Goal: Obtain resource: Download file/media

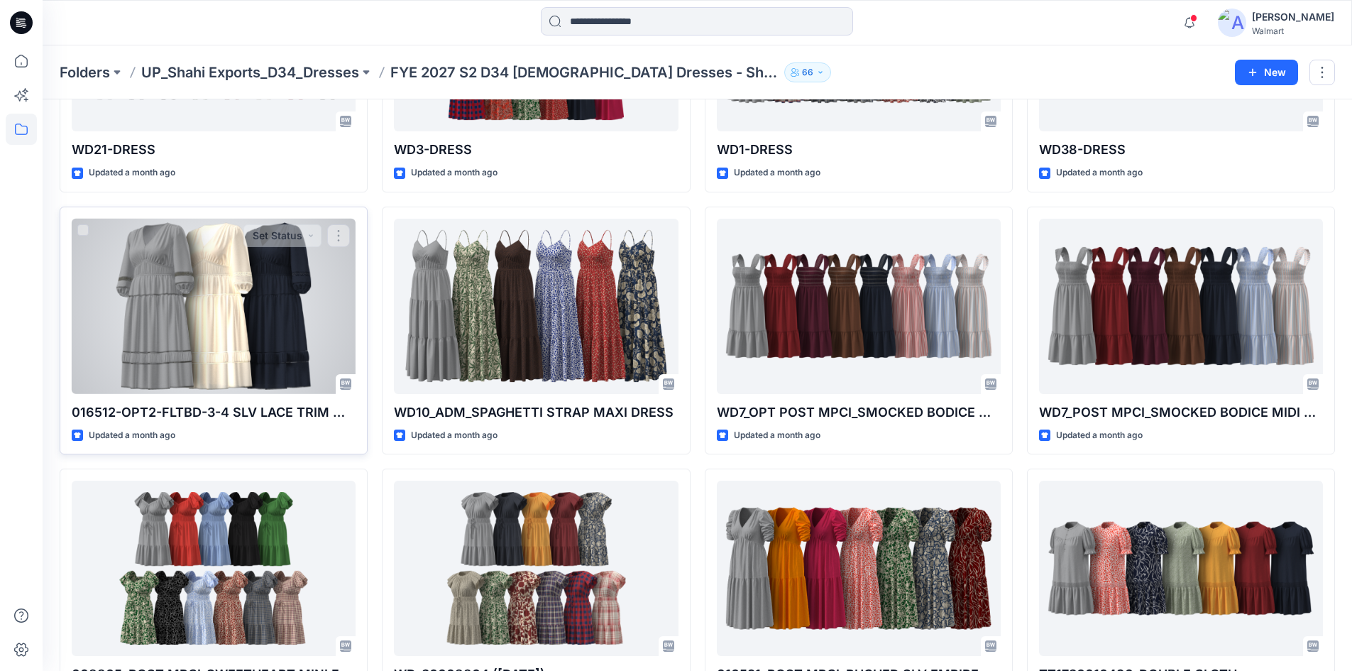
scroll to position [1325, 0]
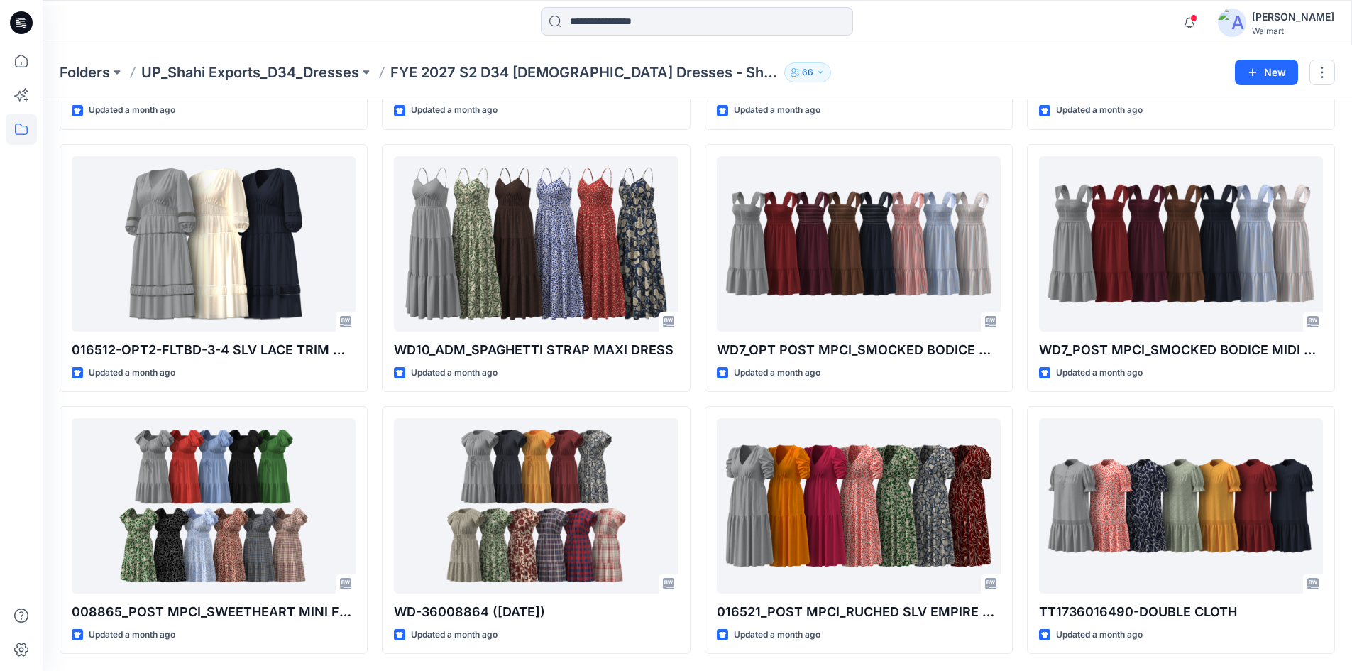
click at [282, 72] on p "UP_Shahi Exports_D34_Dresses" at bounding box center [250, 72] width 218 height 20
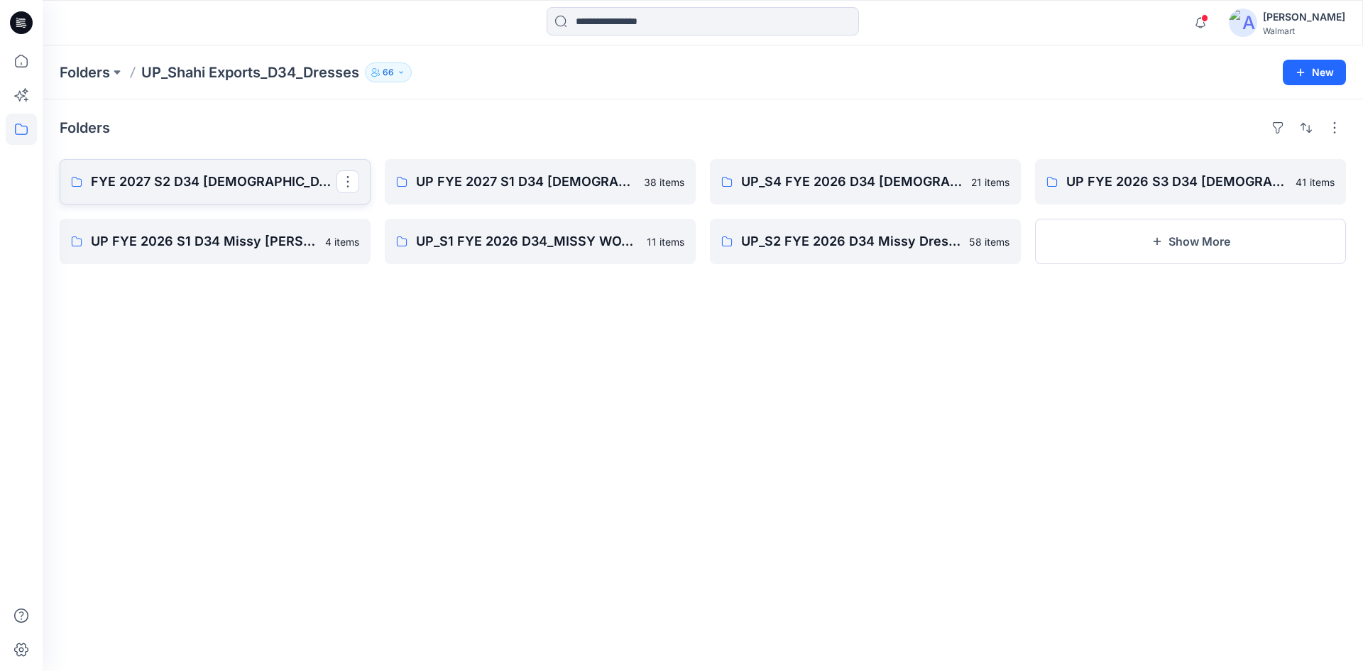
click at [198, 181] on p "FYE 2027 S2 D34 Ladies Dresses - Shahi" at bounding box center [214, 182] width 246 height 20
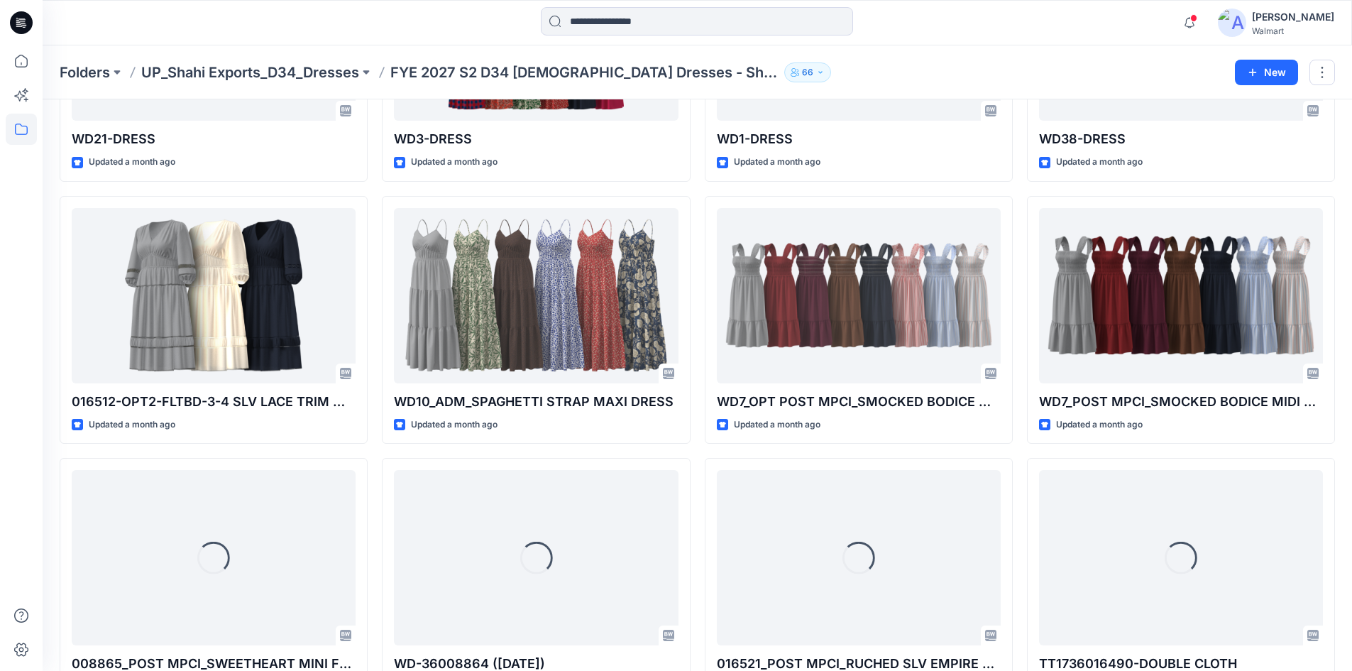
scroll to position [1278, 0]
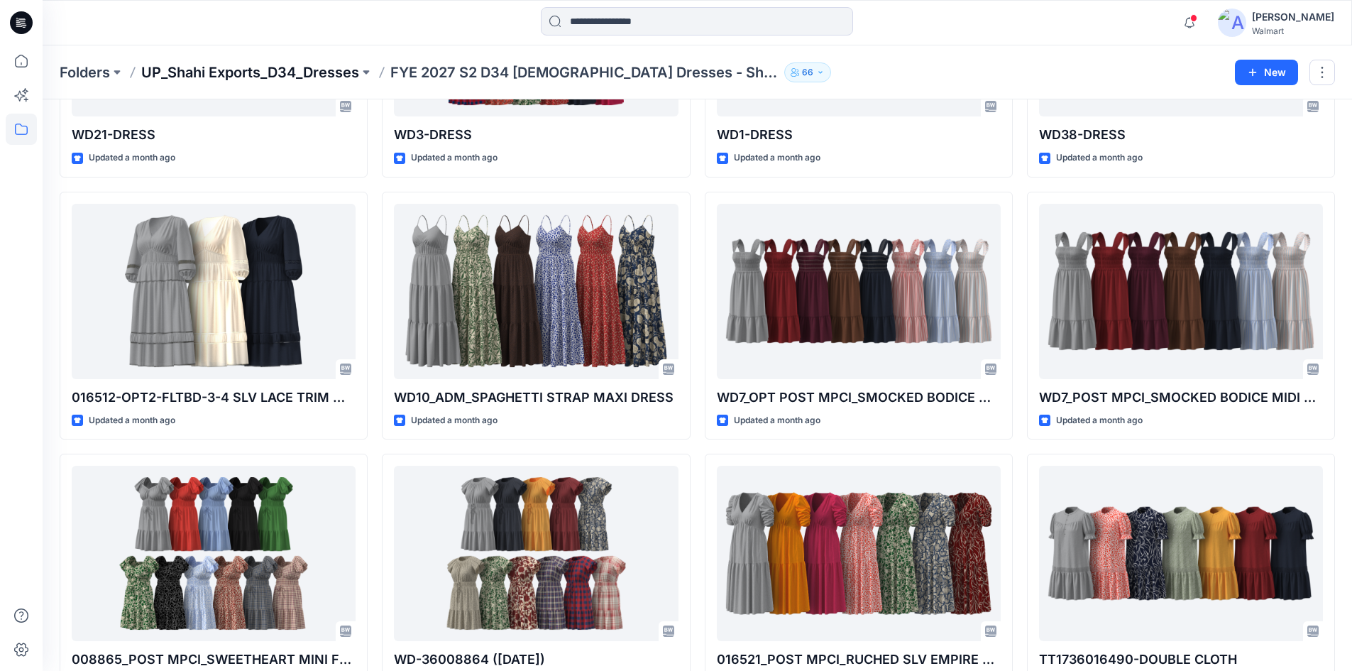
click at [309, 75] on p "UP_Shahi Exports_D34_Dresses" at bounding box center [250, 72] width 218 height 20
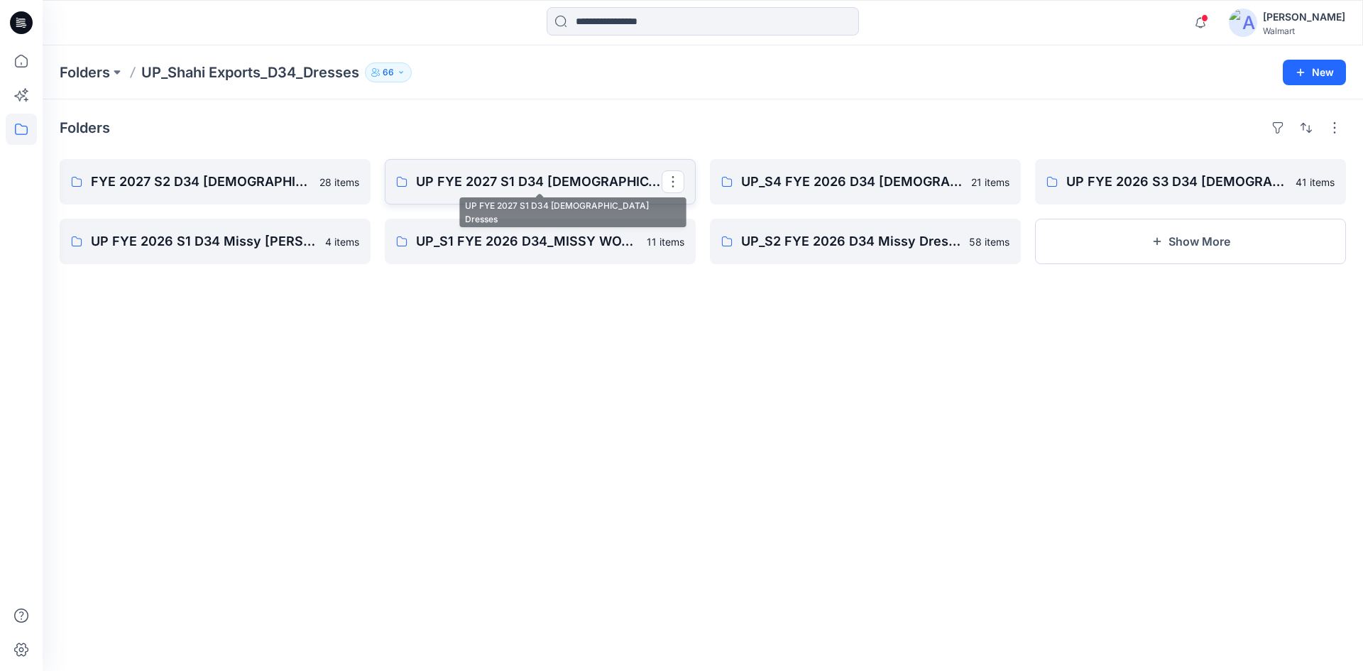
click at [436, 187] on p "UP FYE 2027 S1 D34 [DEMOGRAPHIC_DATA] Dresses" at bounding box center [539, 182] width 246 height 20
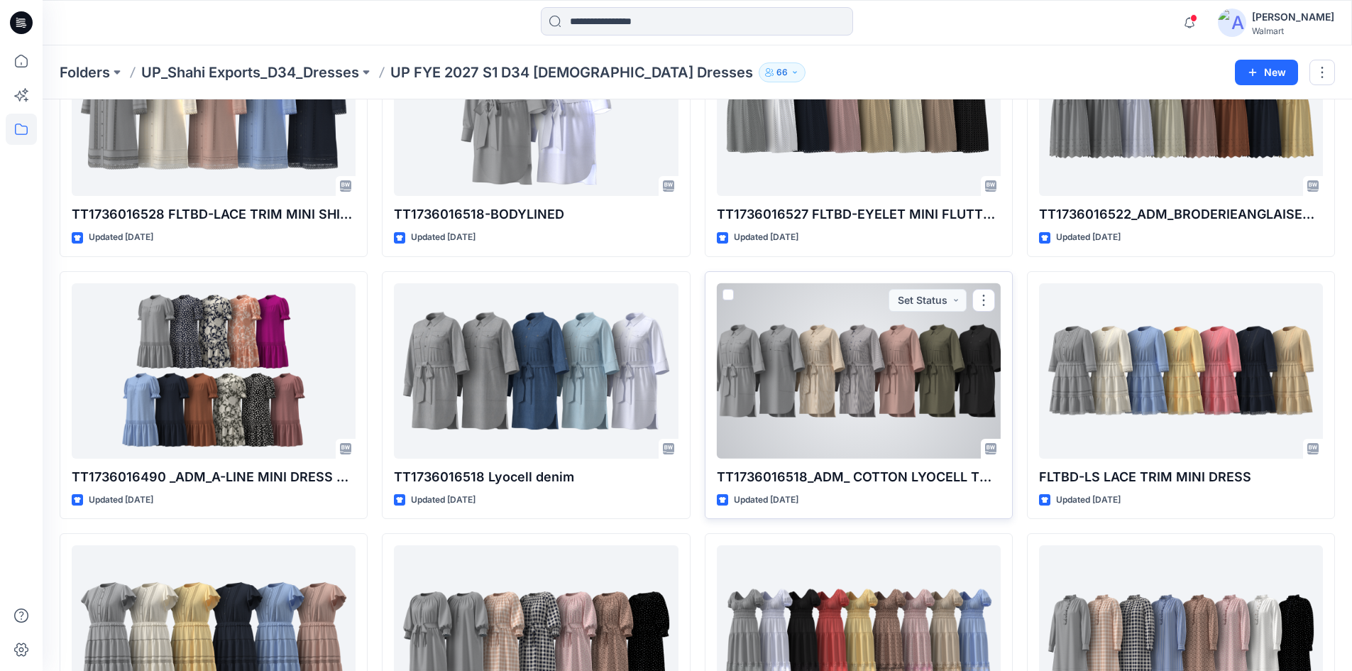
scroll to position [1189, 0]
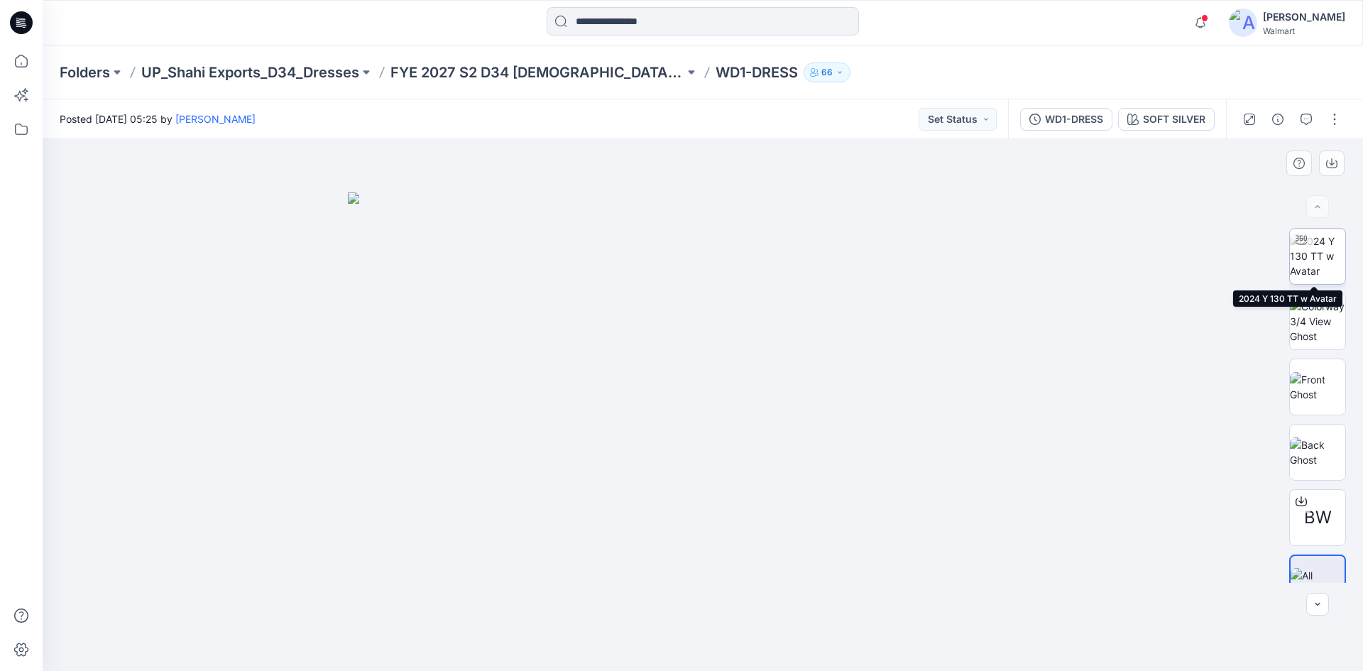
click at [1314, 263] on img at bounding box center [1317, 256] width 55 height 45
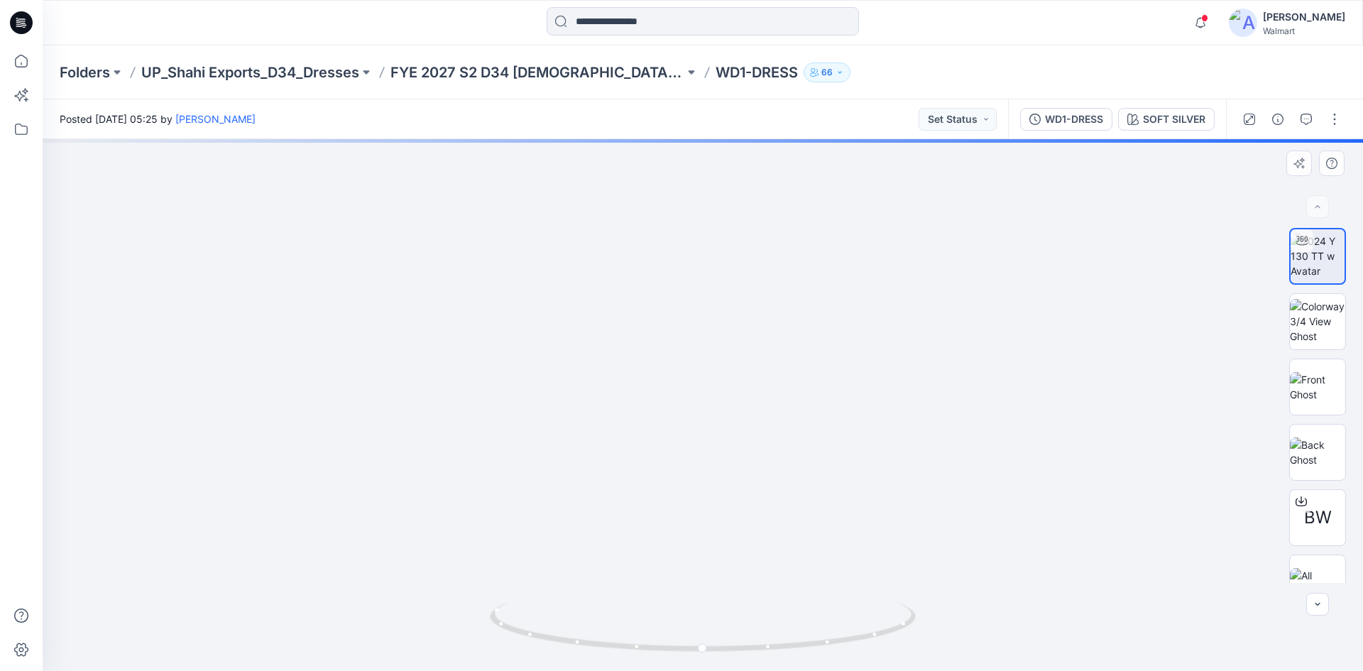
drag, startPoint x: 680, startPoint y: 366, endPoint x: 678, endPoint y: 410, distance: 43.3
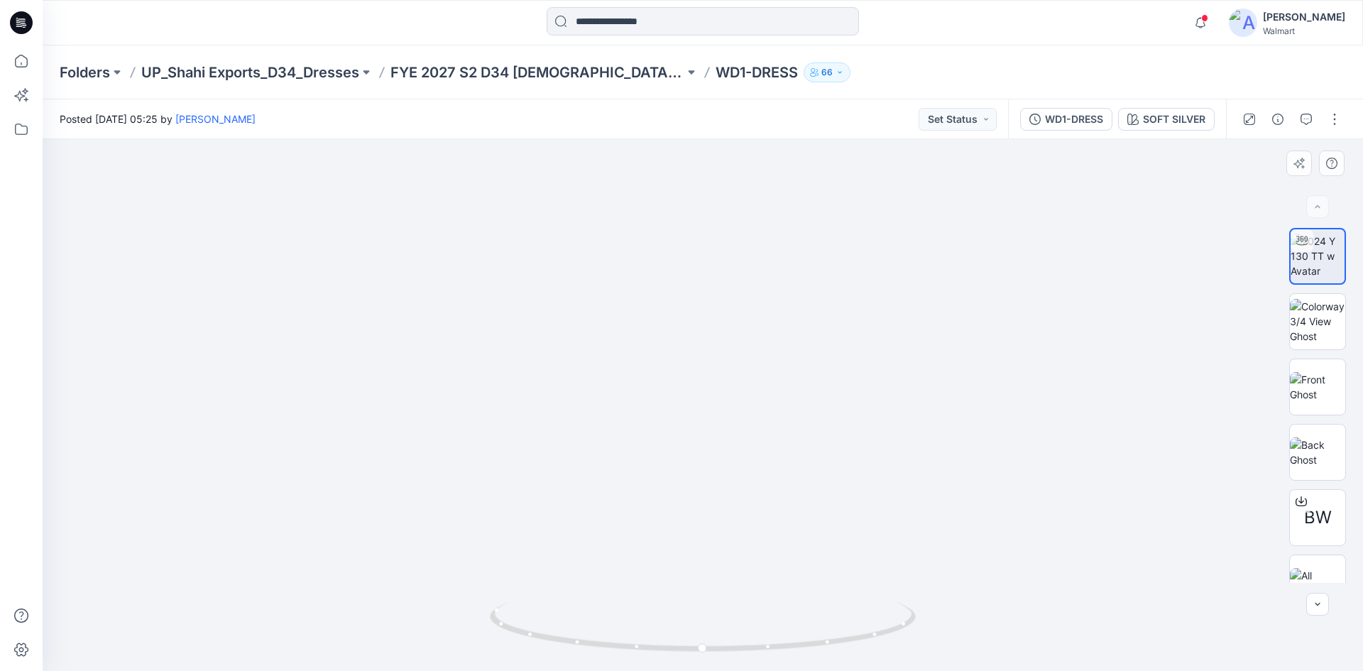
drag, startPoint x: 691, startPoint y: 417, endPoint x: 648, endPoint y: 313, distance: 112.0
drag, startPoint x: 646, startPoint y: 491, endPoint x: 661, endPoint y: 285, distance: 206.4
drag, startPoint x: 698, startPoint y: 483, endPoint x: 705, endPoint y: 361, distance: 122.3
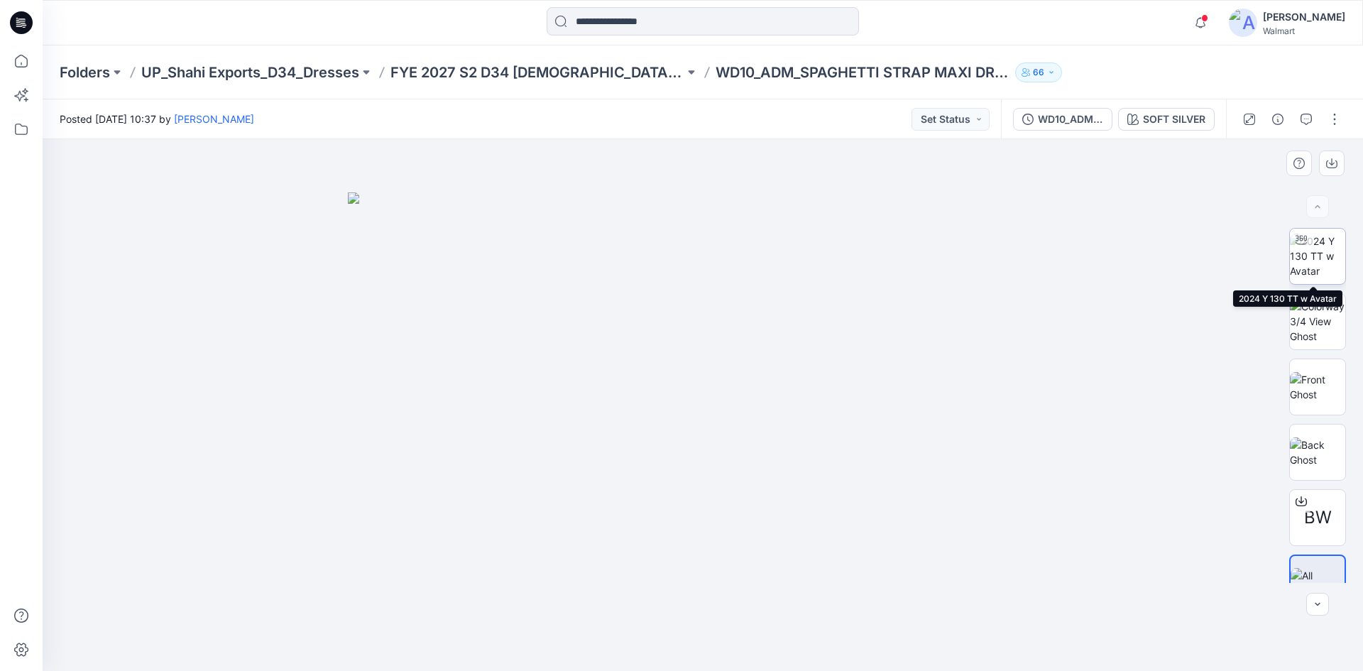
click at [1305, 260] on img at bounding box center [1317, 256] width 55 height 45
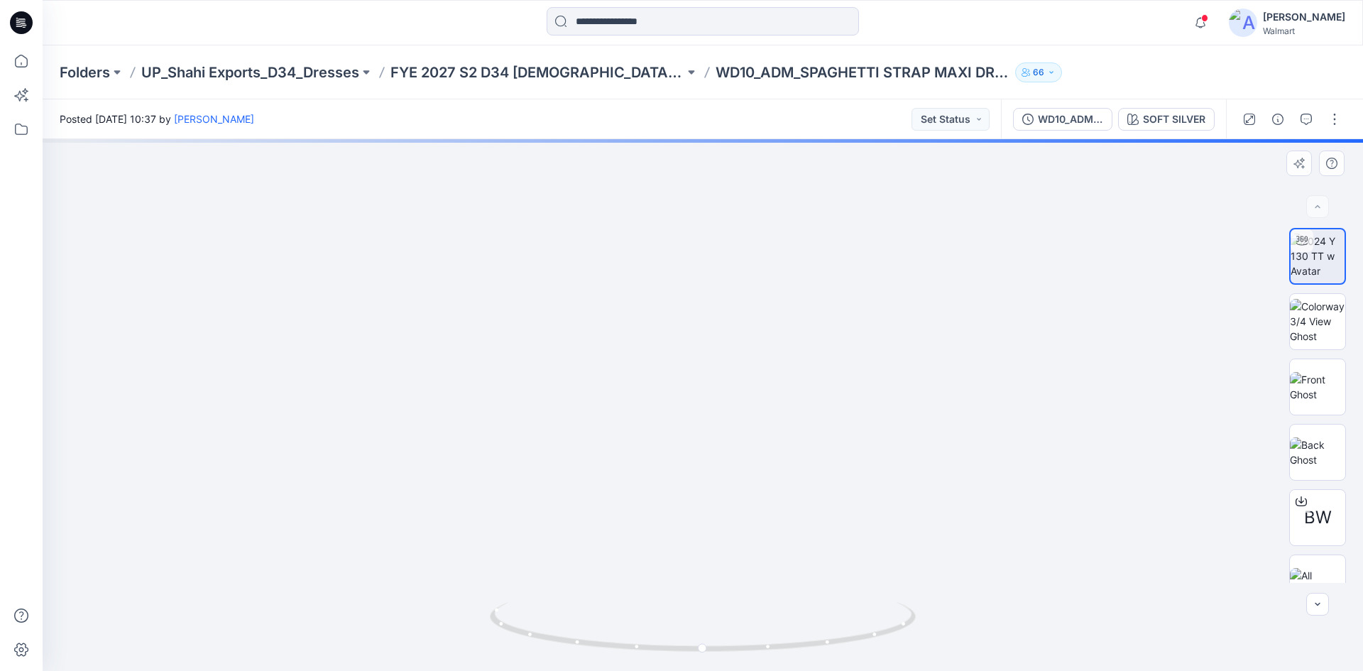
drag, startPoint x: 697, startPoint y: 458, endPoint x: 652, endPoint y: 341, distance: 125.6
drag, startPoint x: 663, startPoint y: 366, endPoint x: 668, endPoint y: 391, distance: 25.3
drag, startPoint x: 664, startPoint y: 547, endPoint x: 642, endPoint y: 345, distance: 203.5
drag, startPoint x: 671, startPoint y: 504, endPoint x: 653, endPoint y: 287, distance: 218.0
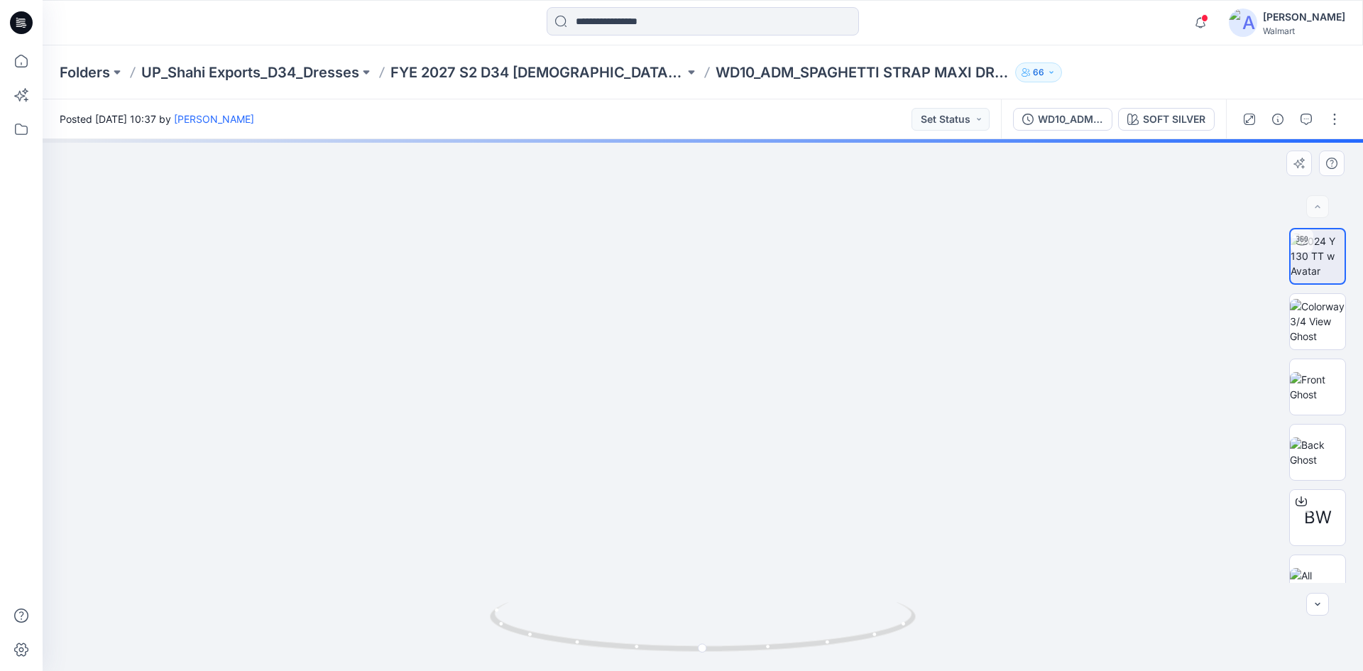
drag, startPoint x: 649, startPoint y: 338, endPoint x: 664, endPoint y: 569, distance: 231.9
drag, startPoint x: 649, startPoint y: 478, endPoint x: 648, endPoint y: 588, distance: 110.0
click at [648, 588] on img at bounding box center [626, 78] width 1695 height 1186
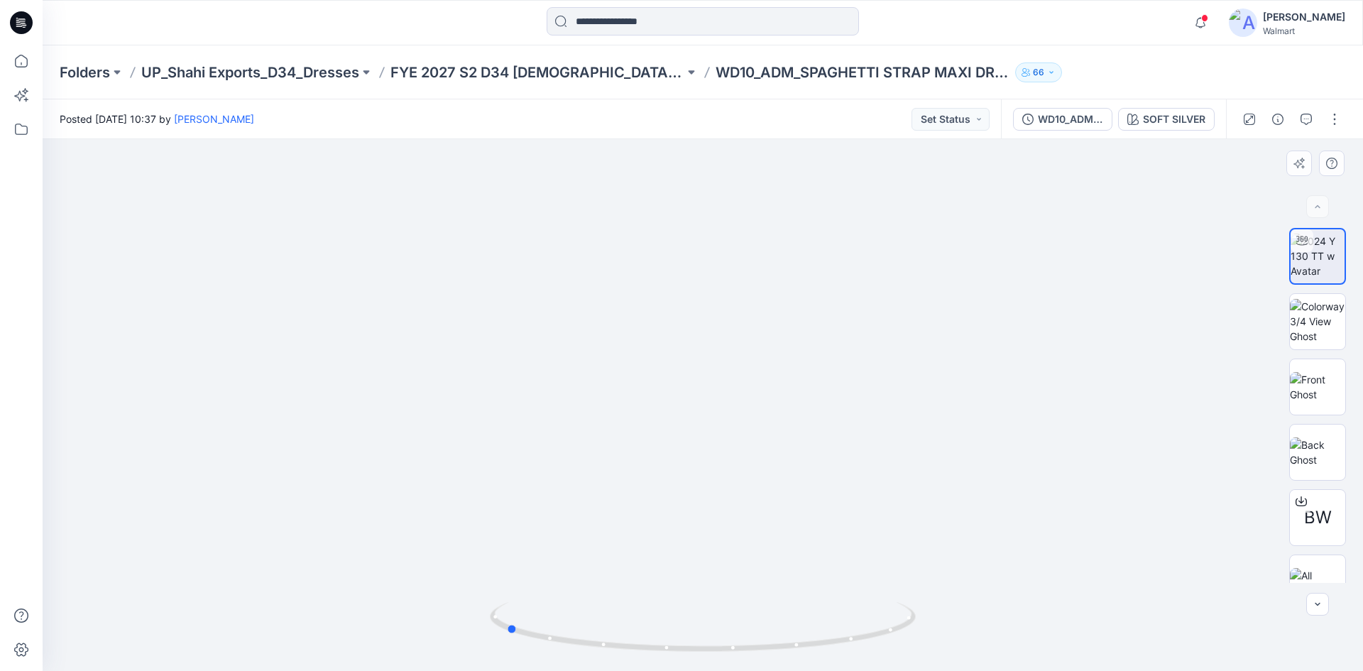
drag, startPoint x: 705, startPoint y: 654, endPoint x: 507, endPoint y: 657, distance: 197.3
click at [507, 657] on div at bounding box center [703, 635] width 426 height 71
drag, startPoint x: 510, startPoint y: 630, endPoint x: 740, endPoint y: 651, distance: 230.2
click at [740, 651] on icon at bounding box center [704, 628] width 429 height 53
drag, startPoint x: 739, startPoint y: 483, endPoint x: 682, endPoint y: 346, distance: 148.3
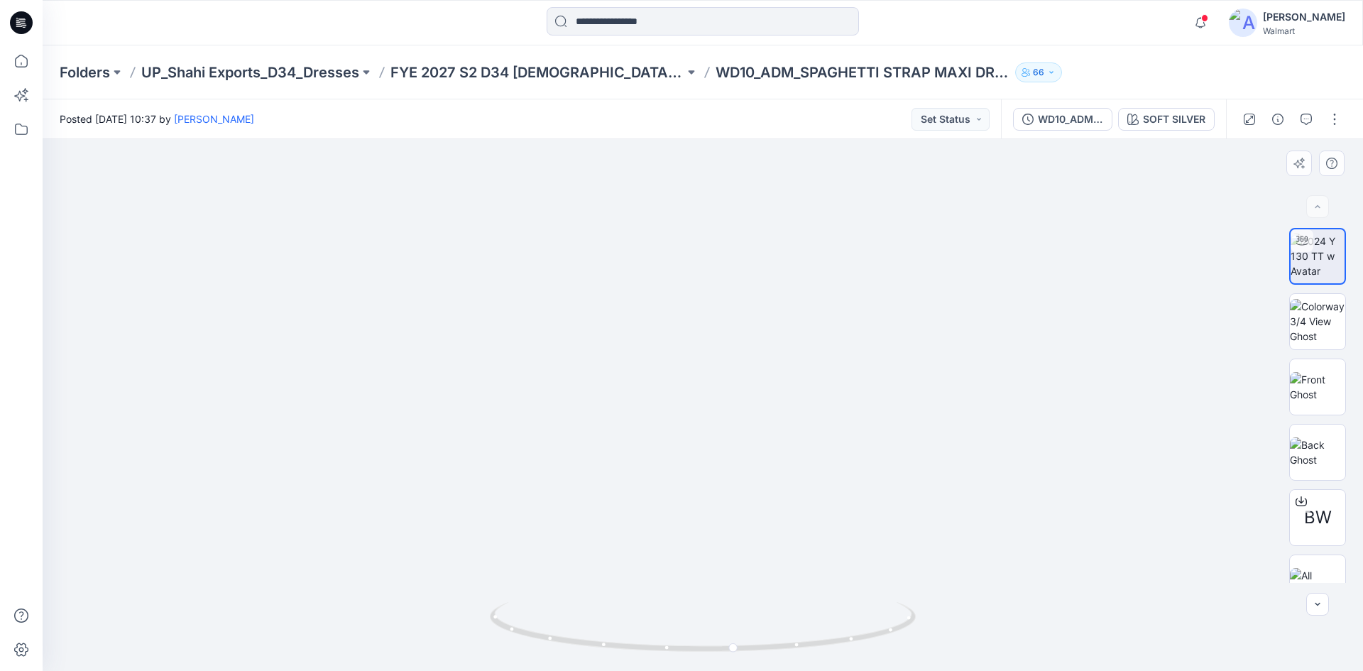
drag, startPoint x: 688, startPoint y: 257, endPoint x: 691, endPoint y: 489, distance: 232.1
drag, startPoint x: 689, startPoint y: 480, endPoint x: 677, endPoint y: 602, distance: 122.7
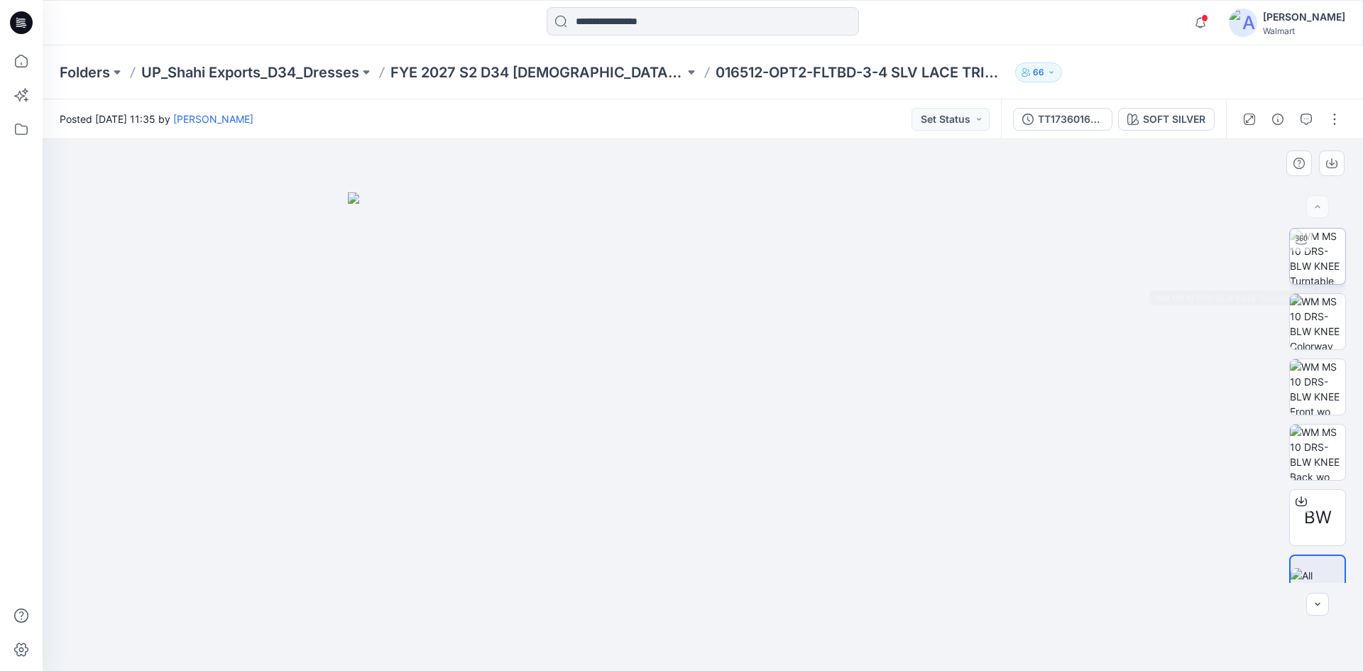
click at [1312, 275] on img at bounding box center [1317, 256] width 55 height 55
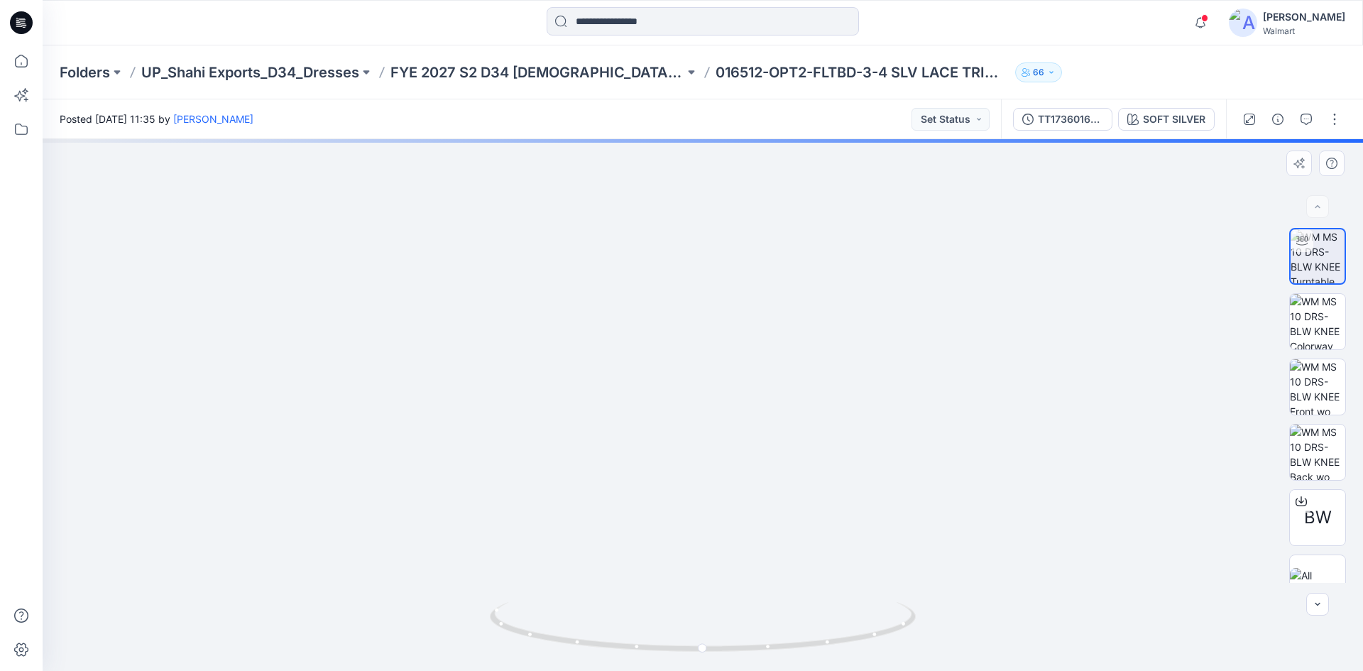
drag, startPoint x: 708, startPoint y: 345, endPoint x: 648, endPoint y: 515, distance: 180.0
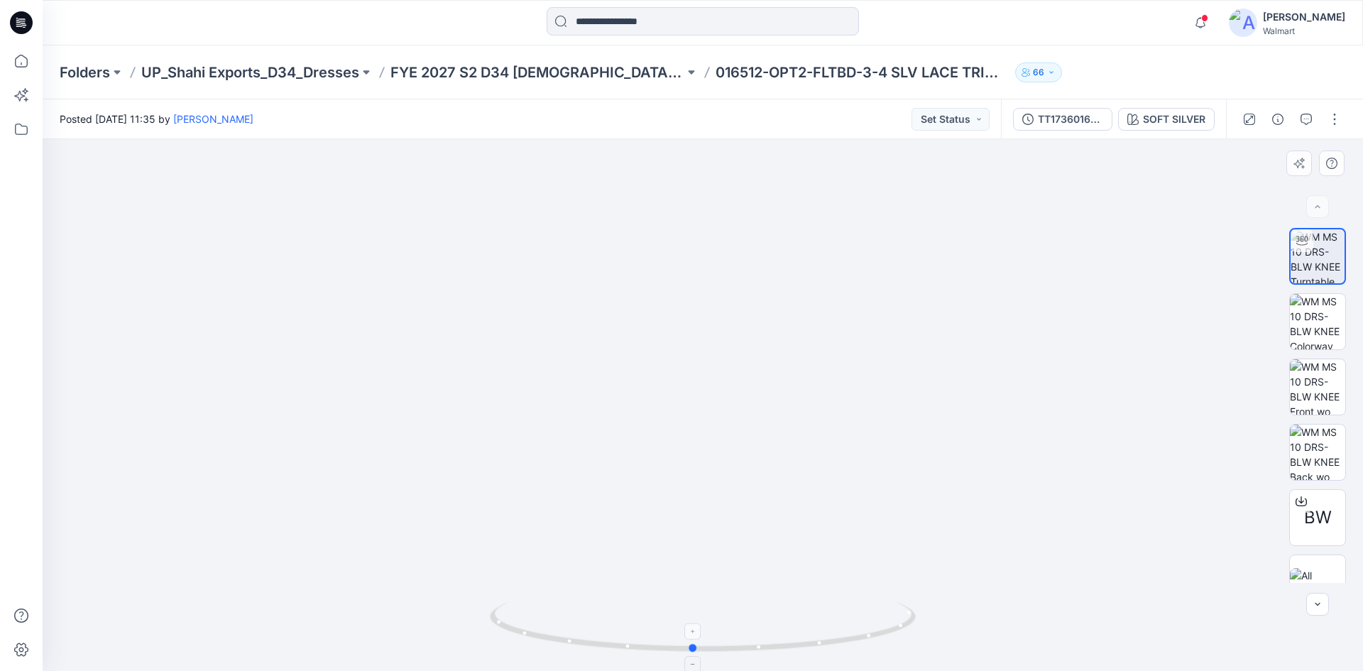
drag, startPoint x: 706, startPoint y: 651, endPoint x: 696, endPoint y: 660, distance: 13.6
click at [696, 655] on icon at bounding box center [704, 628] width 429 height 53
drag, startPoint x: 701, startPoint y: 609, endPoint x: 680, endPoint y: 471, distance: 140.0
click at [680, 468] on div at bounding box center [703, 405] width 1320 height 532
drag, startPoint x: 693, startPoint y: 534, endPoint x: 691, endPoint y: 351, distance: 182.4
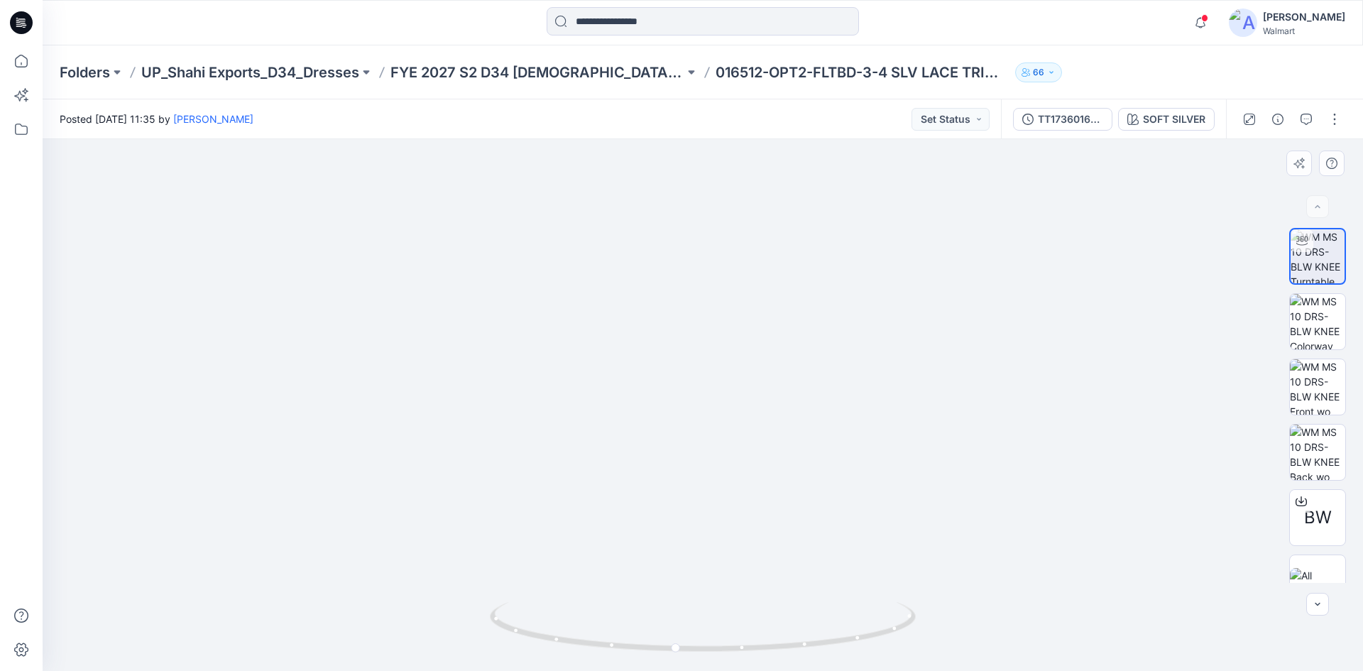
click at [691, 351] on img at bounding box center [702, 274] width 815 height 793
drag, startPoint x: 671, startPoint y: 649, endPoint x: 696, endPoint y: 655, distance: 26.3
click at [696, 655] on div at bounding box center [703, 635] width 426 height 71
drag, startPoint x: 703, startPoint y: 395, endPoint x: 676, endPoint y: 575, distance: 182.3
click at [679, 576] on img at bounding box center [702, 373] width 815 height 593
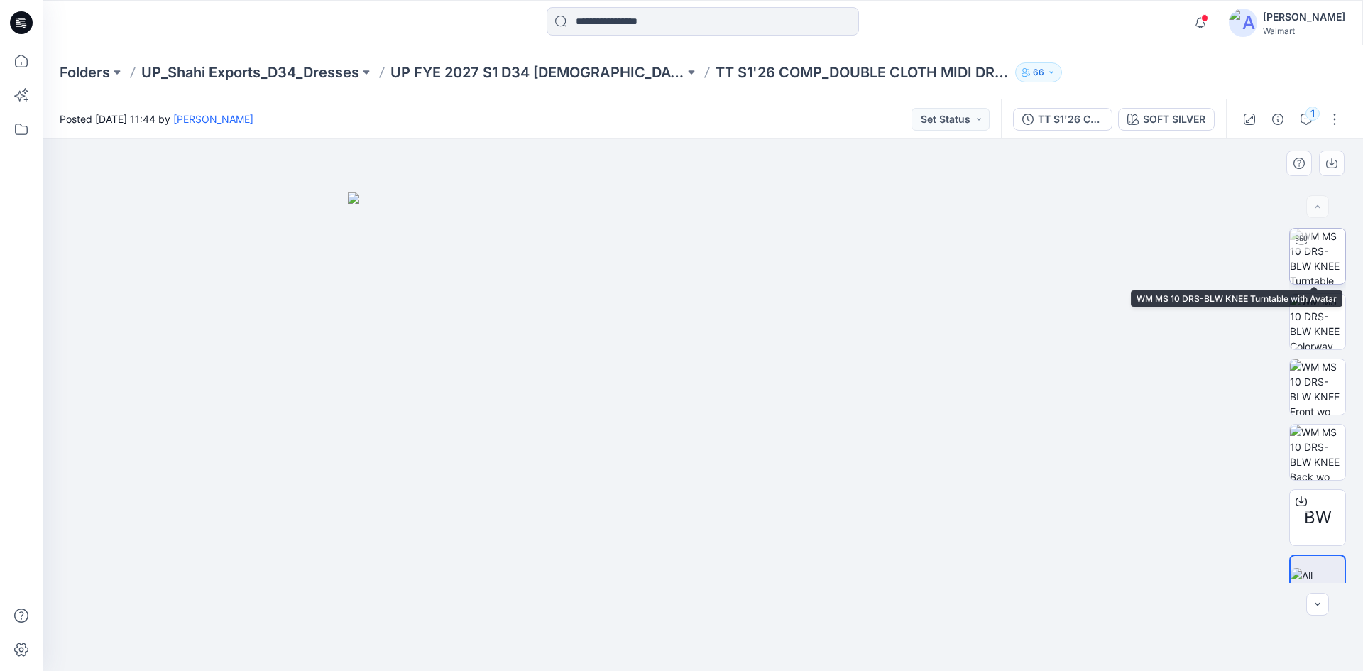
click at [1313, 273] on img at bounding box center [1317, 256] width 55 height 55
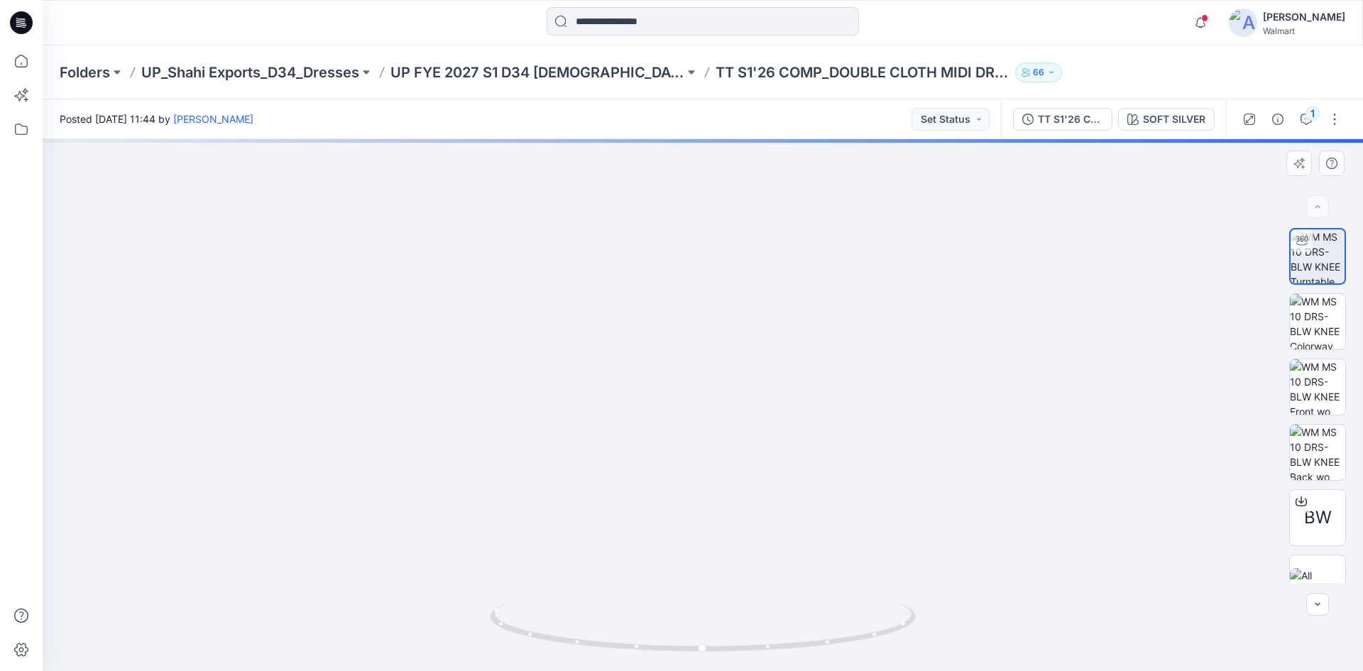
drag, startPoint x: 742, startPoint y: 310, endPoint x: 749, endPoint y: 380, distance: 69.9
click at [749, 380] on img at bounding box center [703, 258] width 1194 height 825
drag, startPoint x: 741, startPoint y: 339, endPoint x: 732, endPoint y: 416, distance: 77.9
click at [733, 417] on img at bounding box center [703, 305] width 1194 height 730
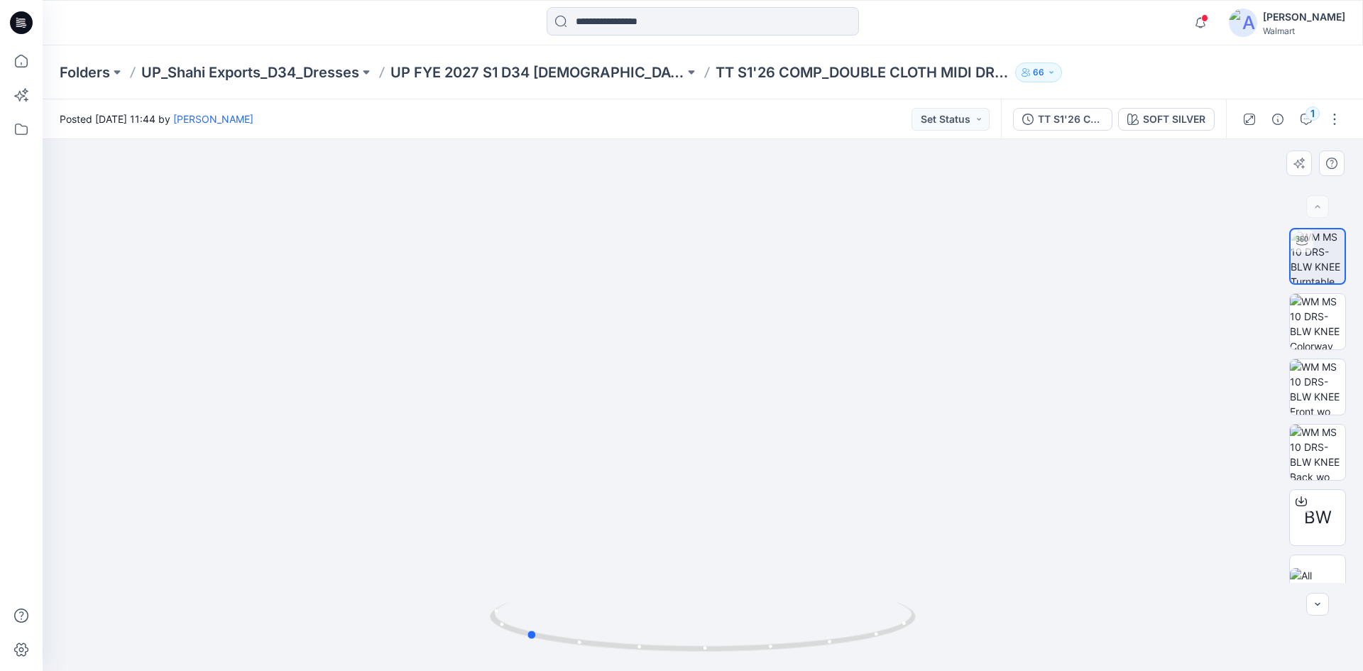
drag, startPoint x: 788, startPoint y: 649, endPoint x: 630, endPoint y: 591, distance: 168.0
click at [620, 594] on div at bounding box center [703, 405] width 1320 height 532
drag, startPoint x: 735, startPoint y: 539, endPoint x: 757, endPoint y: 409, distance: 131.7
click at [757, 409] on img at bounding box center [702, 302] width 815 height 737
drag, startPoint x: 732, startPoint y: 414, endPoint x: 734, endPoint y: 498, distance: 83.8
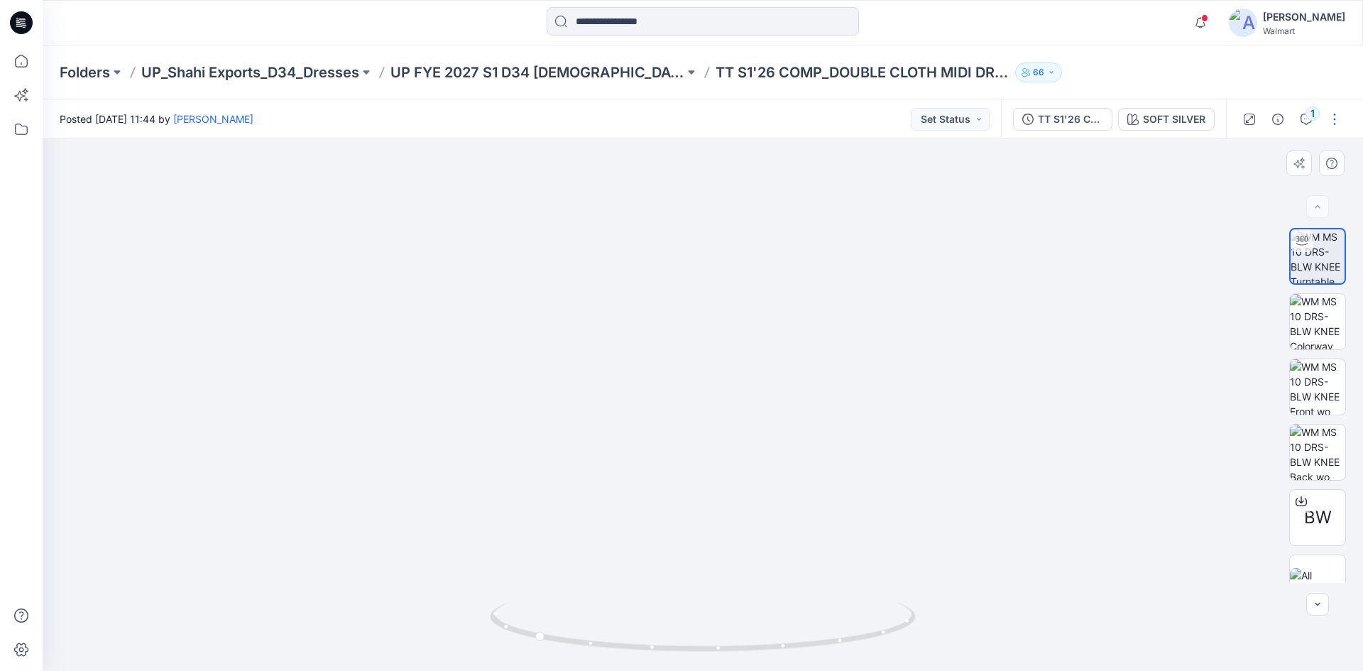
click at [735, 498] on img at bounding box center [702, 337] width 815 height 667
drag, startPoint x: 723, startPoint y: 422, endPoint x: 720, endPoint y: 498, distance: 76.7
click at [724, 503] on img at bounding box center [702, 381] width 815 height 578
click at [1306, 512] on span "BW" at bounding box center [1318, 518] width 28 height 26
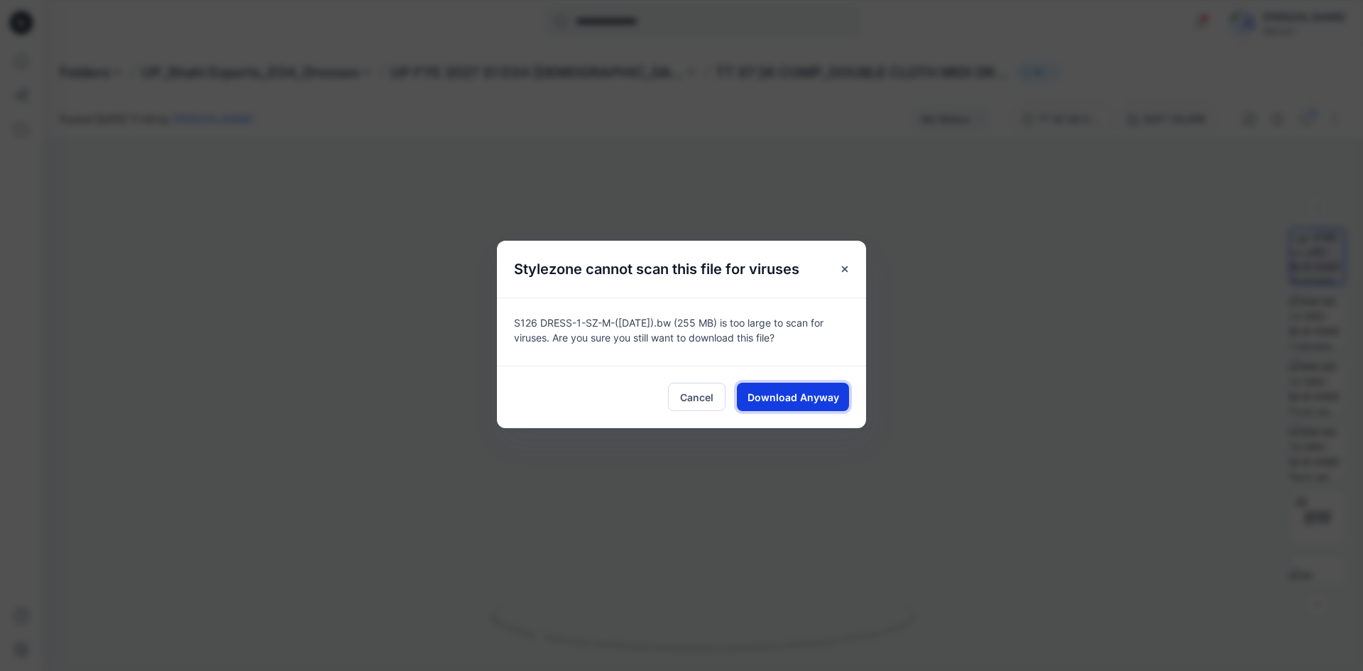
click at [809, 392] on span "Download Anyway" at bounding box center [793, 397] width 92 height 15
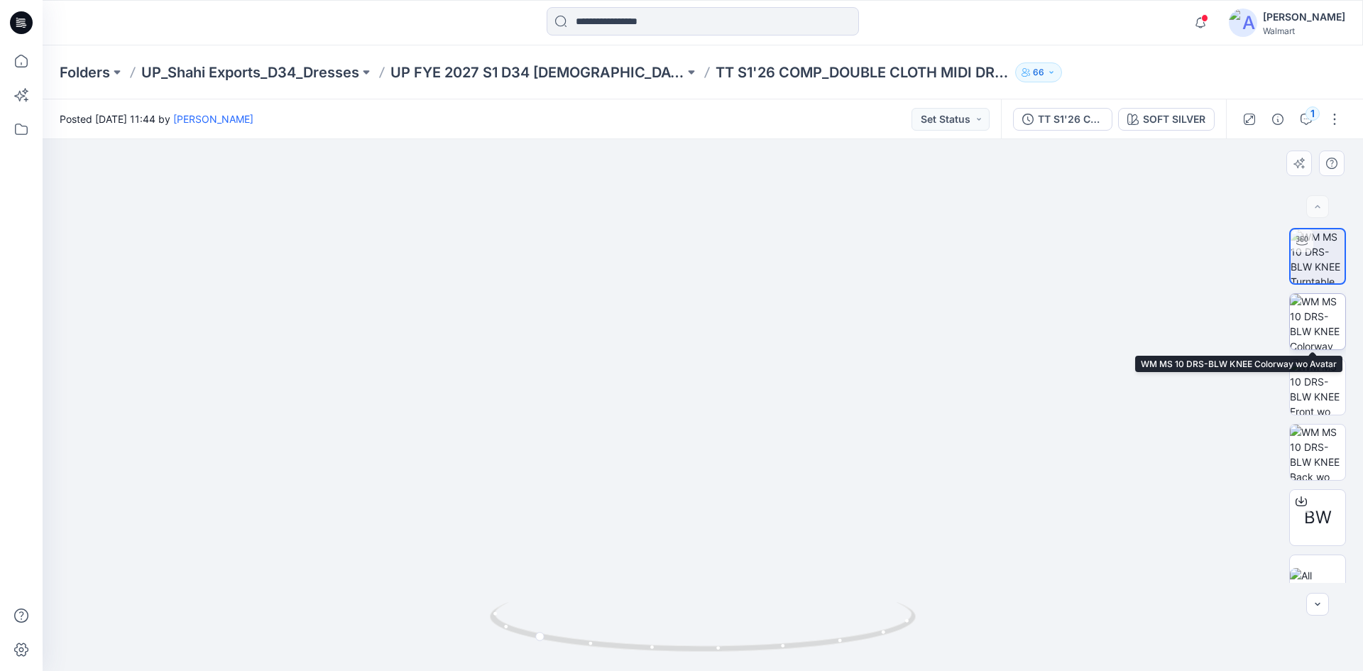
click at [1305, 324] on img at bounding box center [1317, 321] width 55 height 55
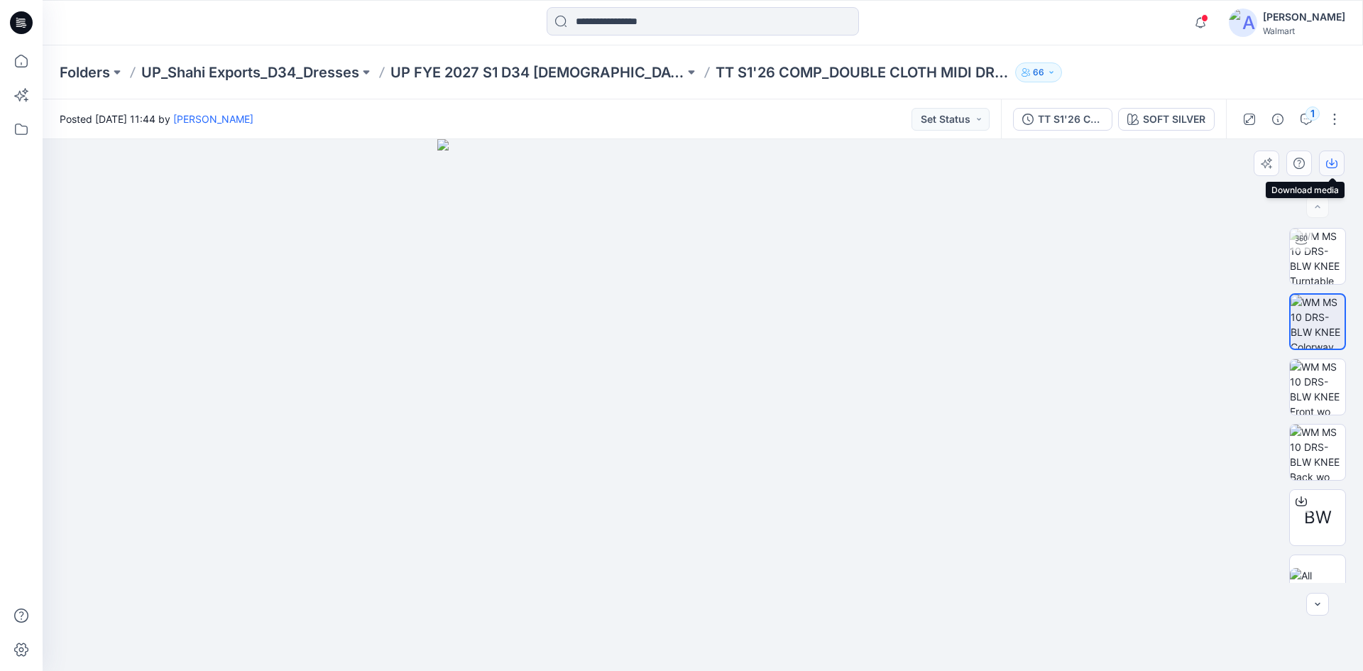
click at [1339, 163] on button "button" at bounding box center [1332, 163] width 26 height 26
click at [1312, 394] on img at bounding box center [1317, 386] width 55 height 55
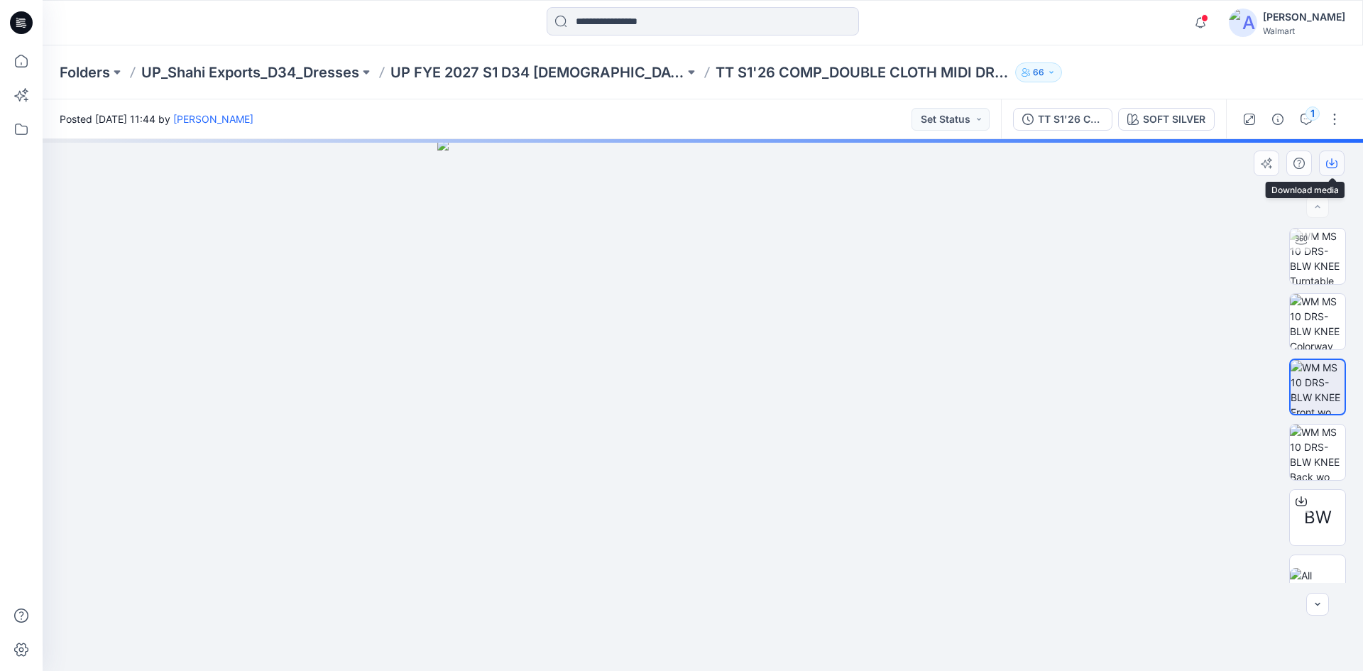
click at [1329, 162] on icon "button" at bounding box center [1331, 163] width 11 height 11
click at [1313, 436] on img at bounding box center [1317, 451] width 55 height 55
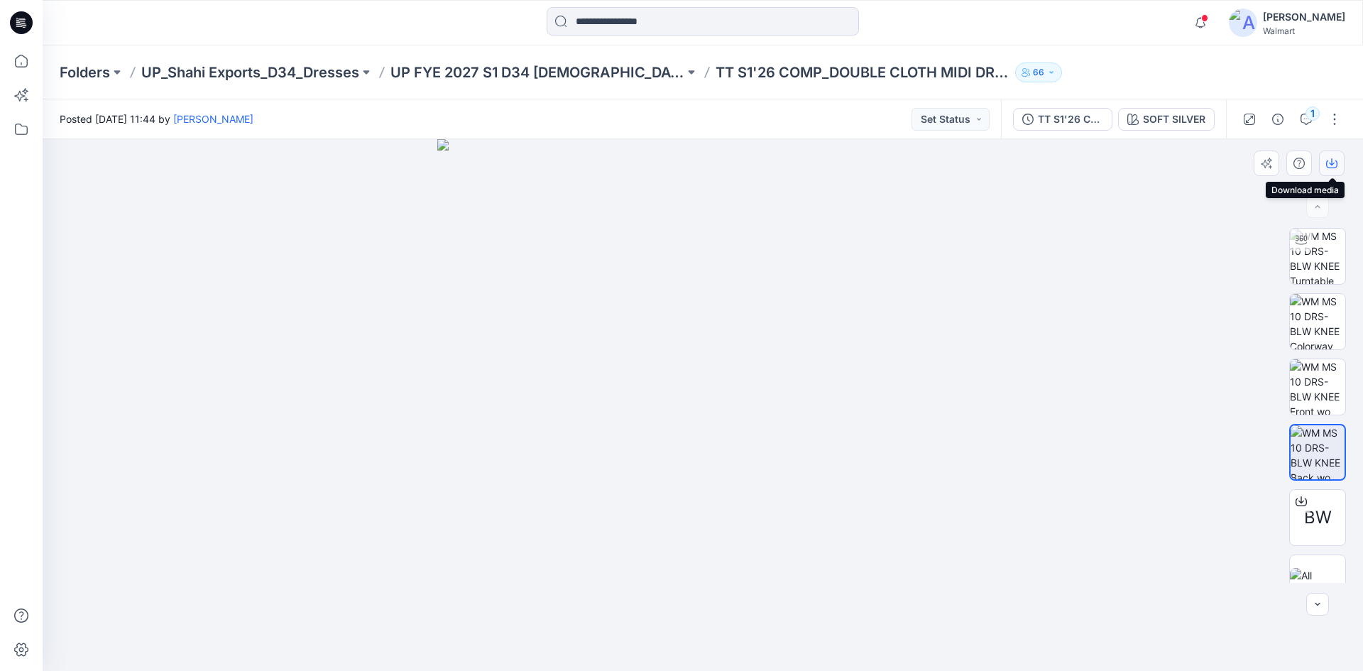
click at [1330, 159] on icon "button" at bounding box center [1331, 163] width 11 height 11
click at [475, 74] on p "UP FYE 2027 S1 D34 [DEMOGRAPHIC_DATA] Dresses" at bounding box center [537, 72] width 294 height 20
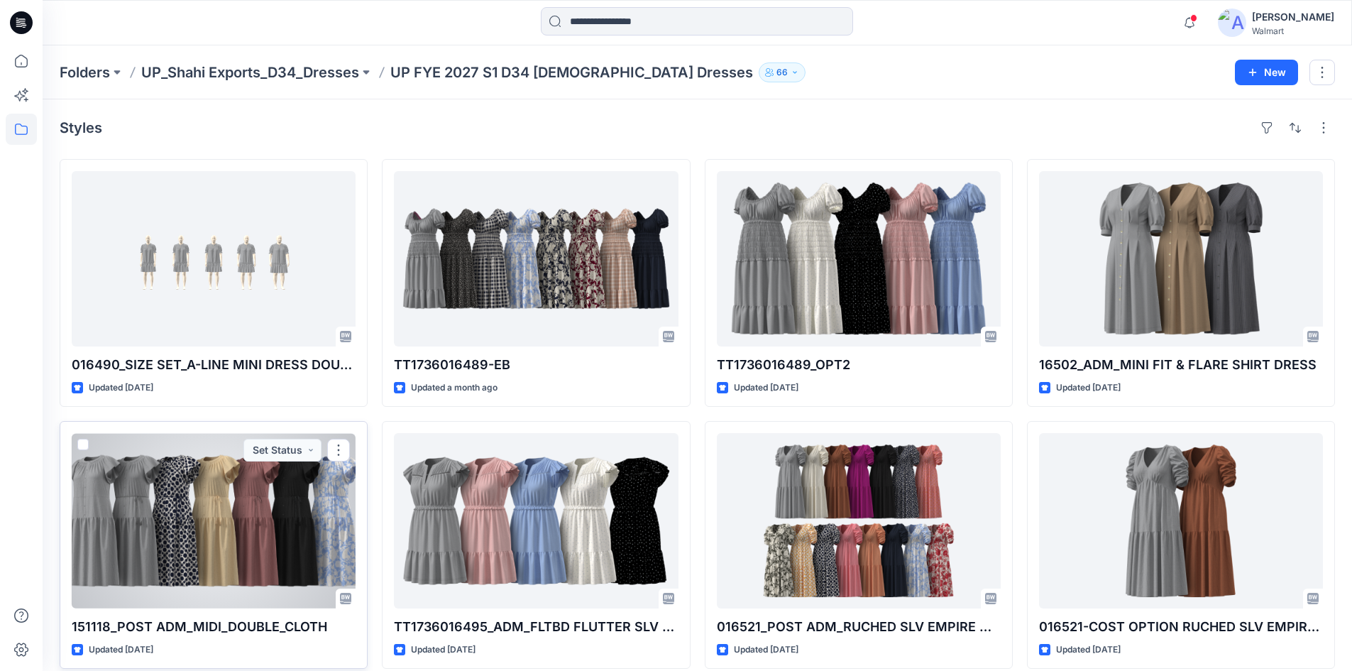
click at [190, 461] on div at bounding box center [214, 520] width 284 height 175
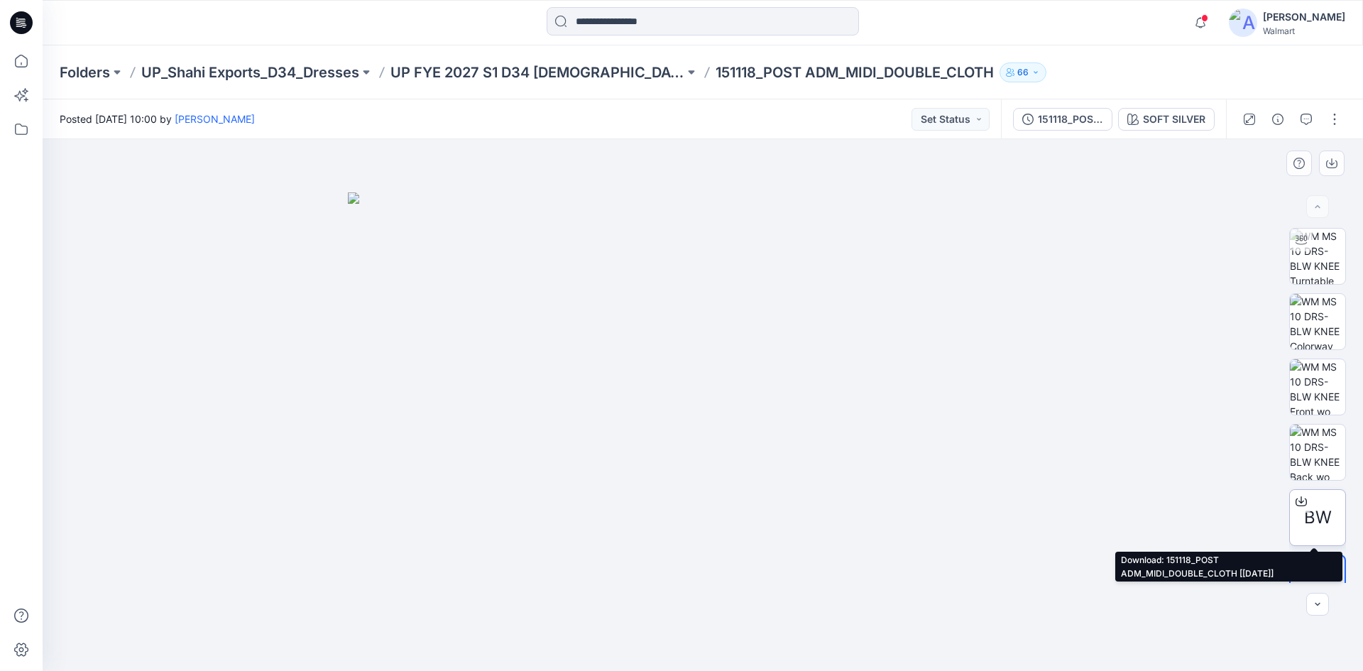
click at [1314, 516] on span "BW" at bounding box center [1318, 518] width 28 height 26
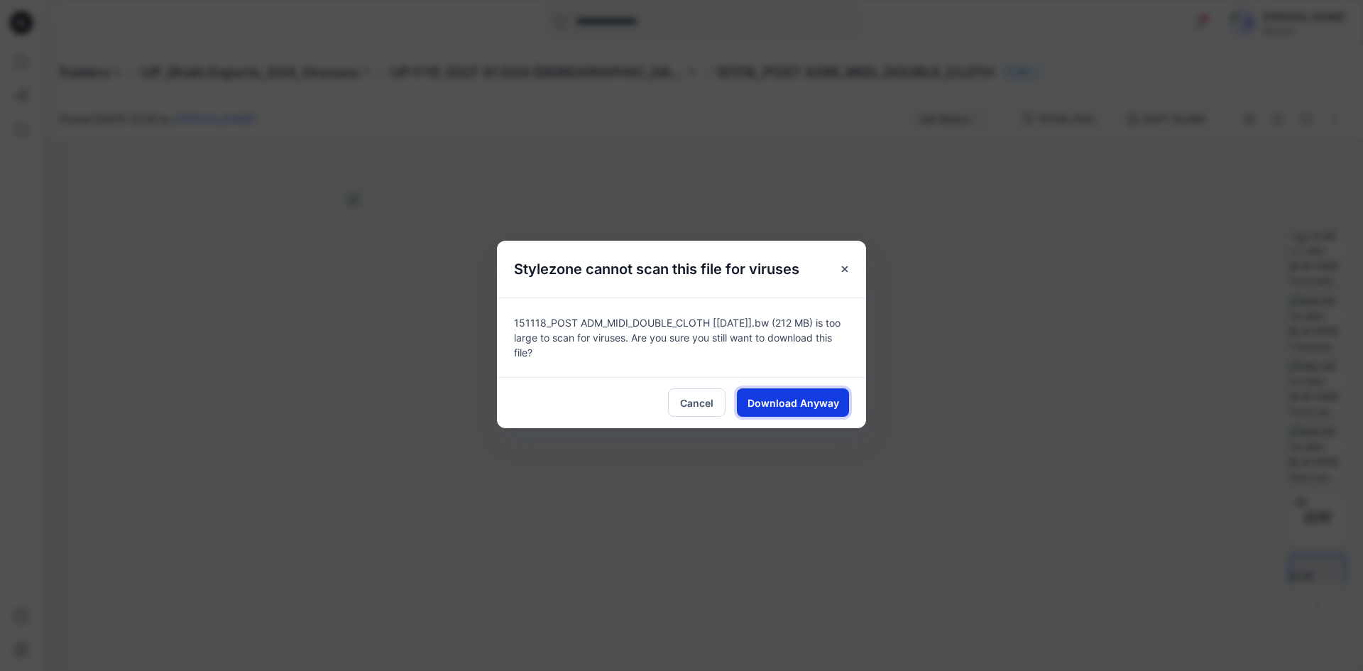
click at [803, 404] on span "Download Anyway" at bounding box center [793, 402] width 92 height 15
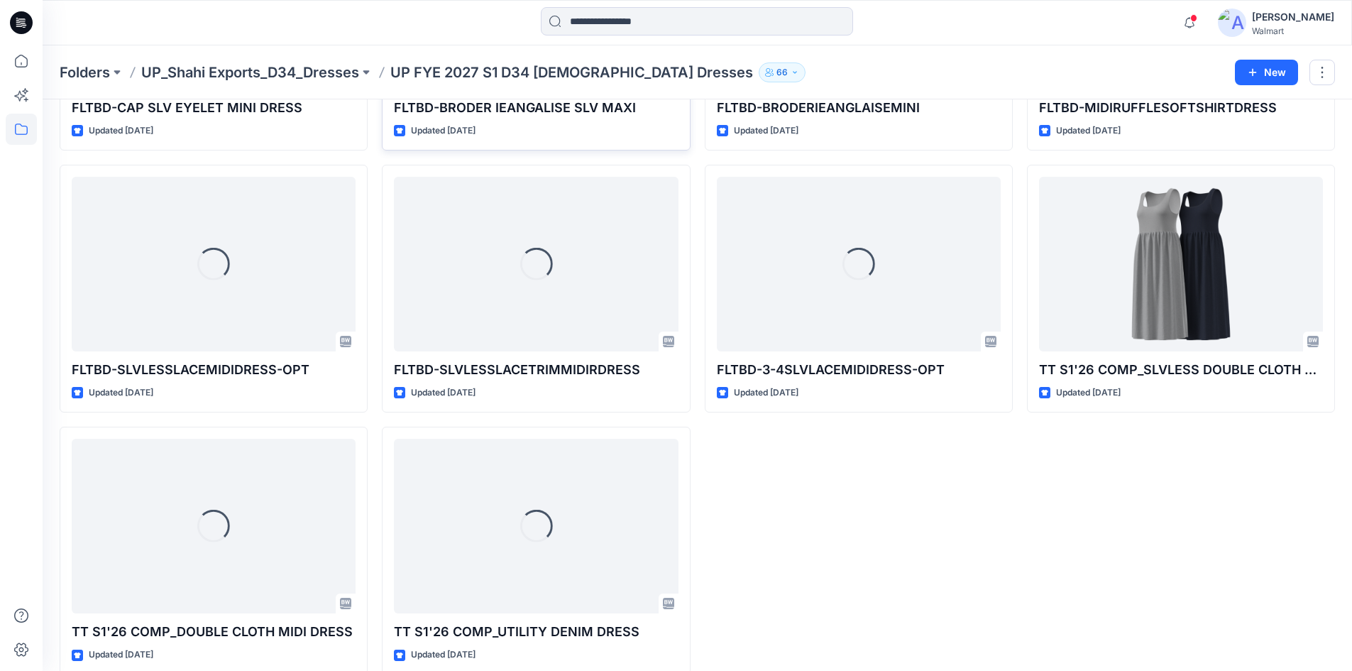
scroll to position [2111, 0]
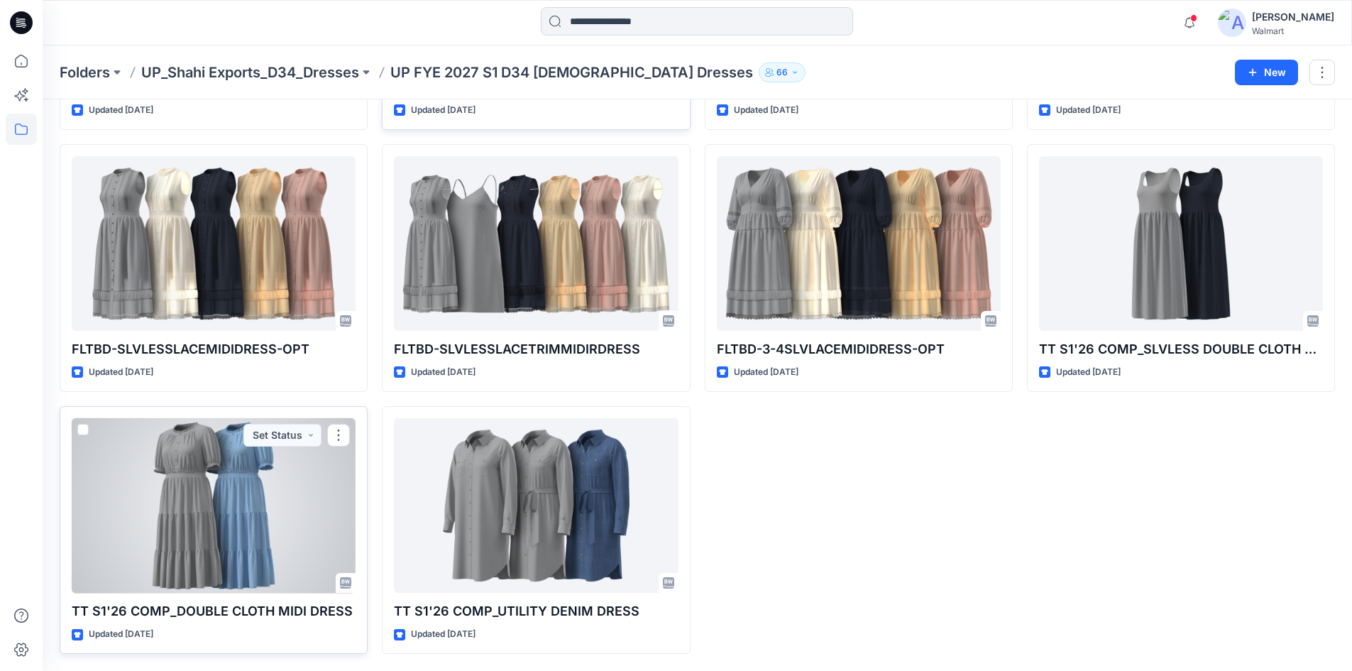
click at [192, 485] on div at bounding box center [214, 505] width 284 height 175
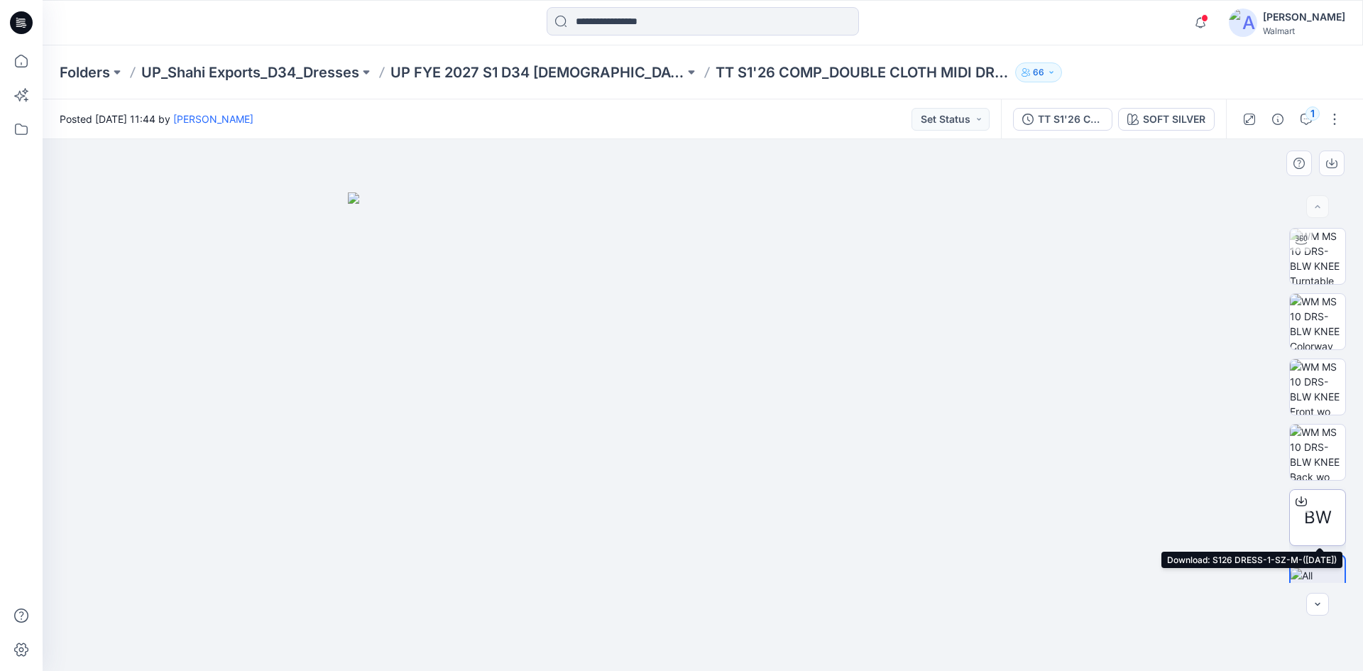
click at [1309, 517] on span "BW" at bounding box center [1318, 518] width 28 height 26
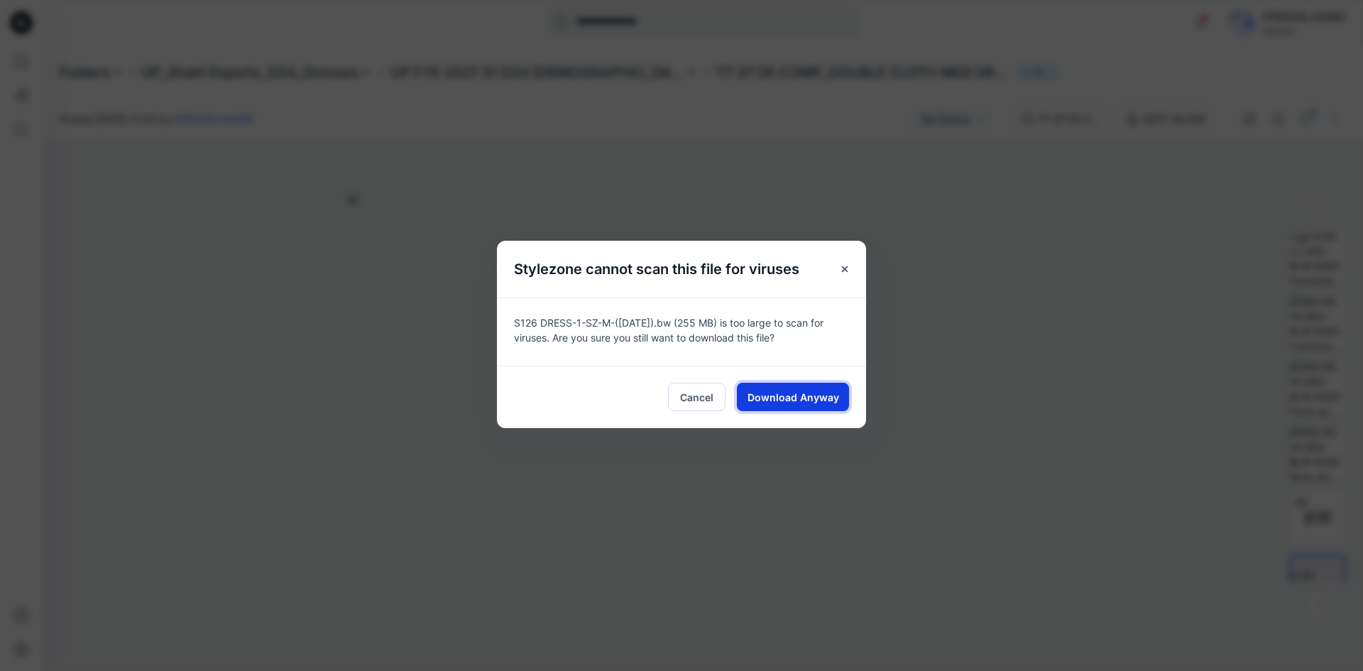
click at [803, 399] on span "Download Anyway" at bounding box center [793, 397] width 92 height 15
